Goal: Find specific page/section: Find specific page/section

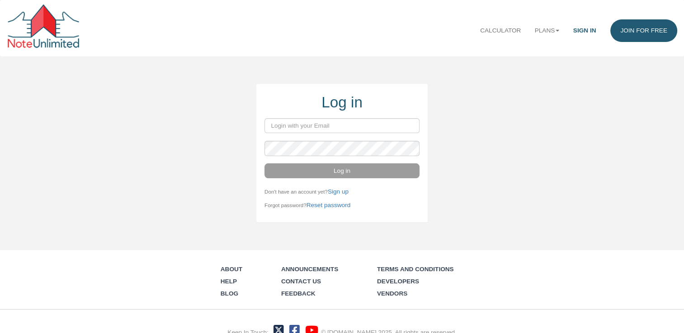
type input "[EMAIL_ADDRESS][DOMAIN_NAME]"
click at [329, 173] on button "Log in" at bounding box center [341, 171] width 155 height 15
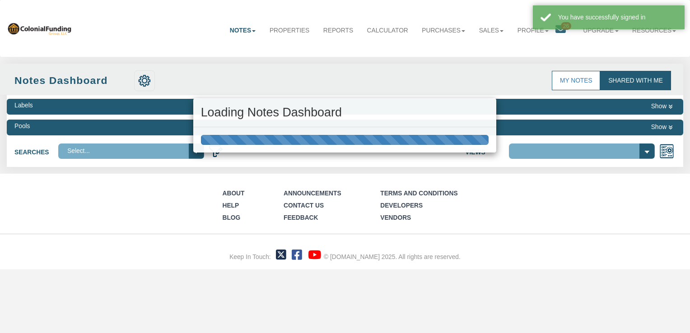
select select "316"
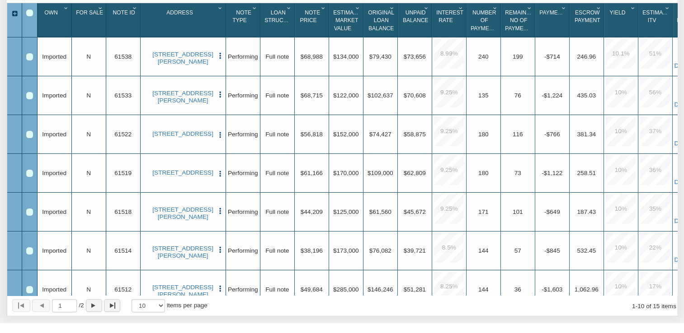
scroll to position [90, 0]
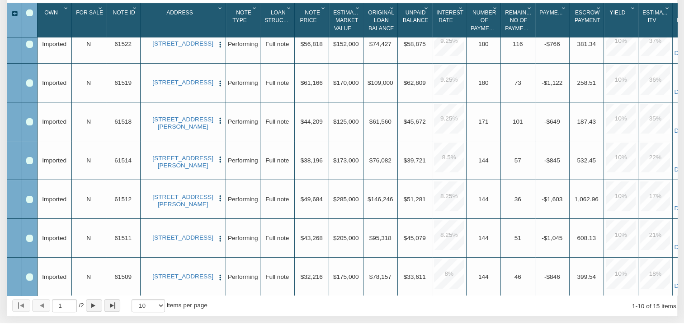
click at [563, 9] on icon "Column Menu" at bounding box center [564, 7] width 9 height 5
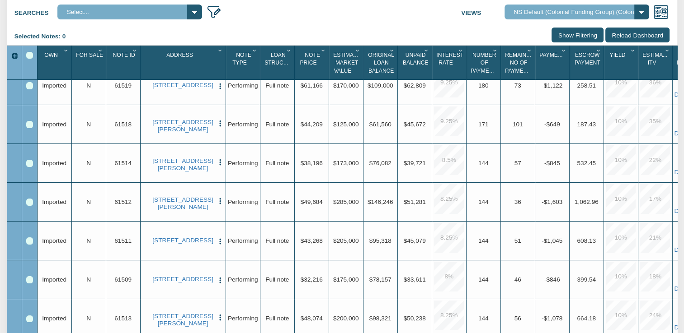
scroll to position [266, 0]
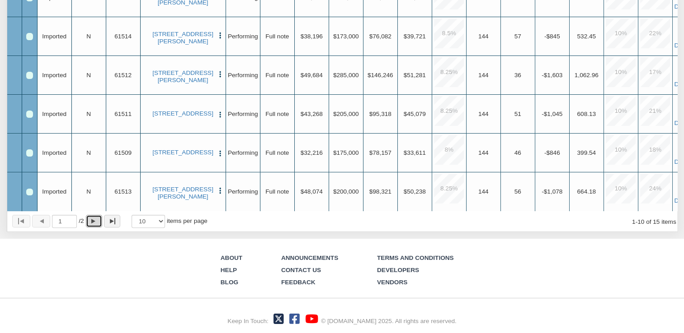
click at [95, 220] on div "Page forward" at bounding box center [93, 221] width 4 height 5
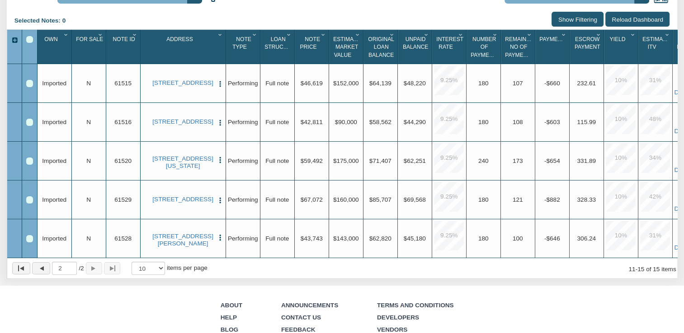
scroll to position [136, 0]
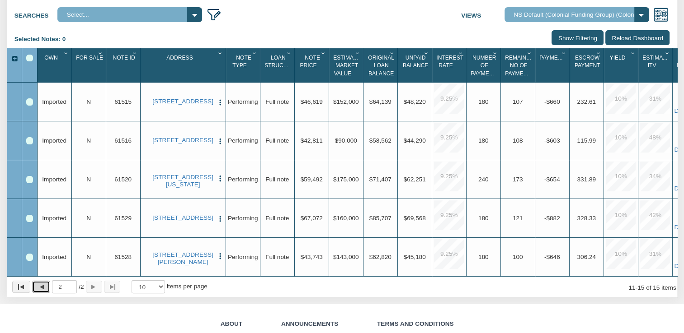
click at [38, 294] on button "Page back" at bounding box center [41, 287] width 18 height 13
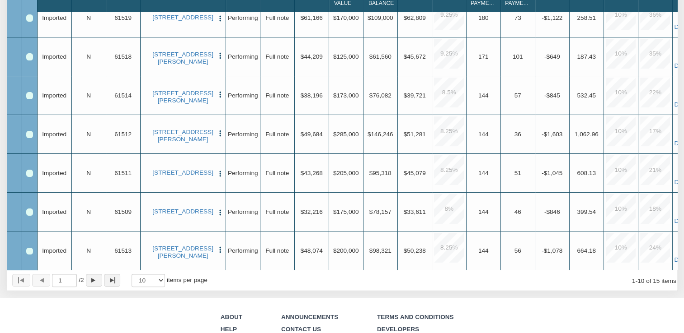
scroll to position [226, 0]
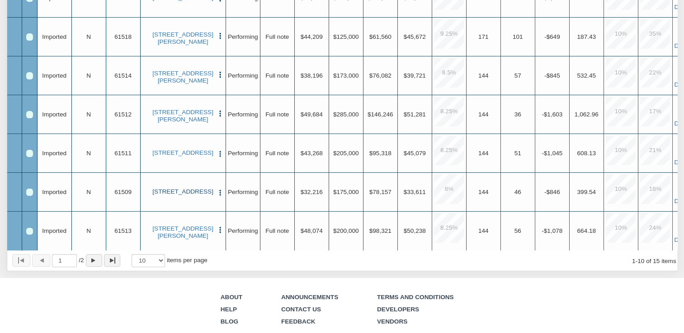
click at [180, 188] on link "[STREET_ADDRESS]" at bounding box center [183, 191] width 62 height 7
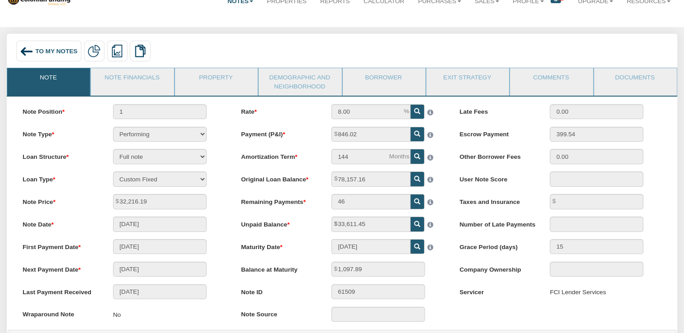
scroll to position [45, 0]
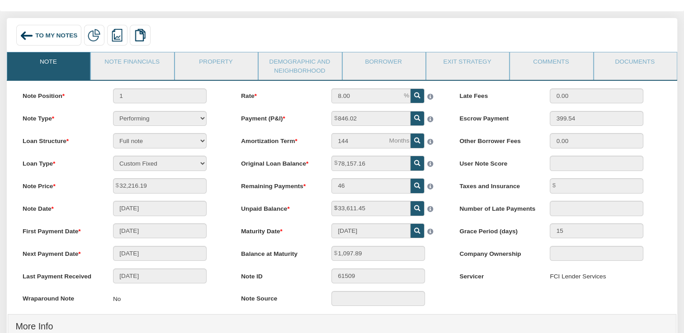
click at [29, 35] on img at bounding box center [27, 36] width 14 height 14
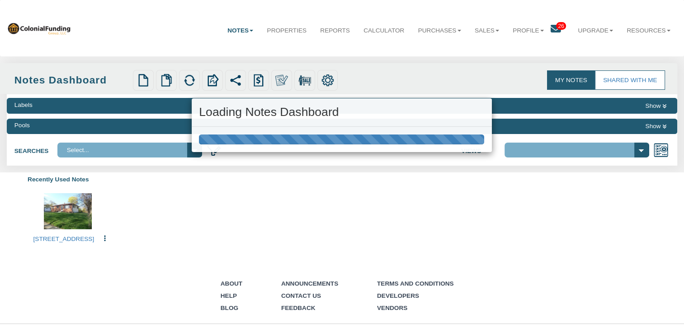
select select "316"
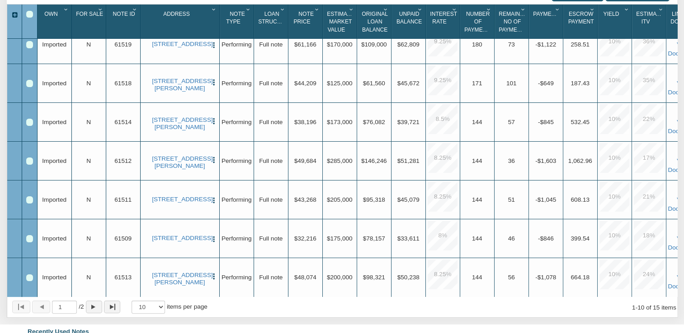
scroll to position [226, 0]
